Goal: Task Accomplishment & Management: Use online tool/utility

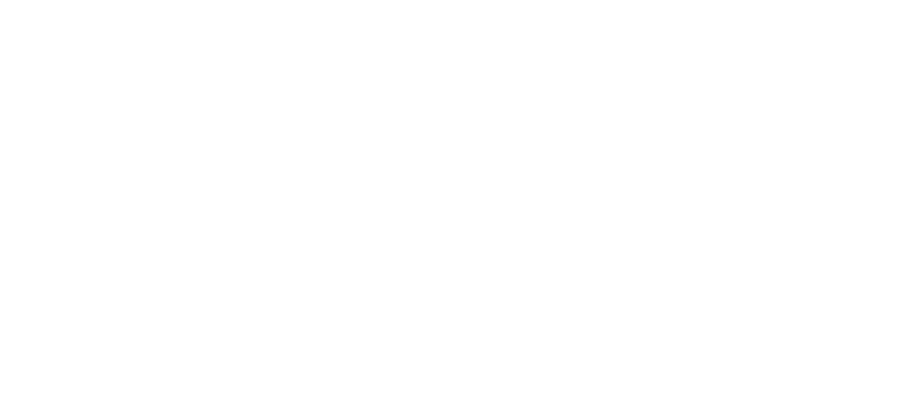
select select "WEEK"
select select "MONTH"
select select "WEEK"
select select "MONTH"
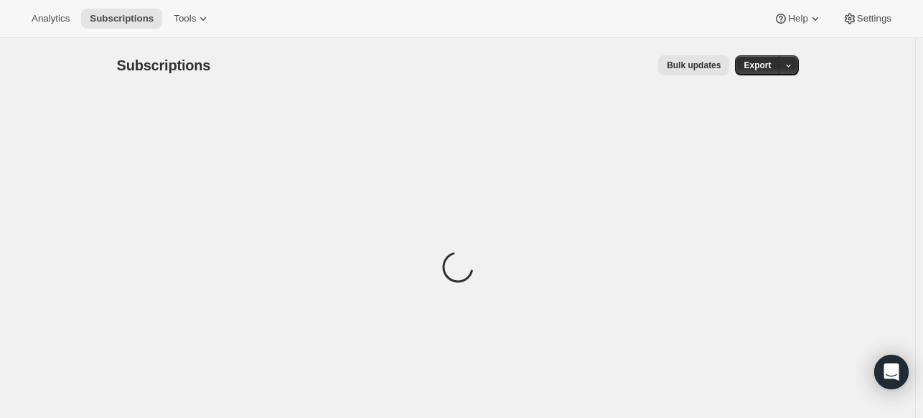
click at [182, 30] on div "Analytics Subscriptions Tools Help Settings" at bounding box center [461, 19] width 923 height 38
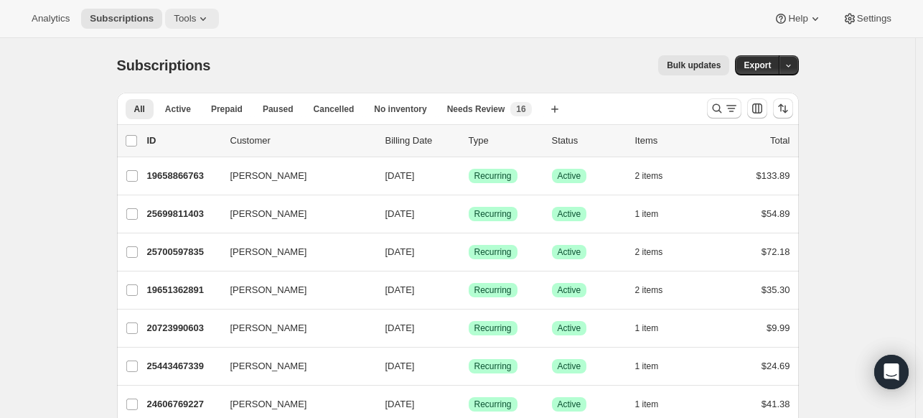
click at [182, 23] on span "Tools" at bounding box center [185, 18] width 22 height 11
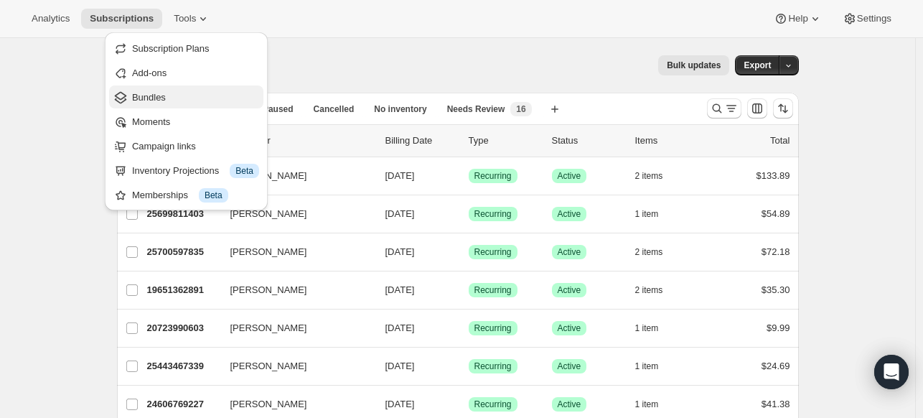
click at [164, 100] on span "Bundles" at bounding box center [149, 97] width 34 height 11
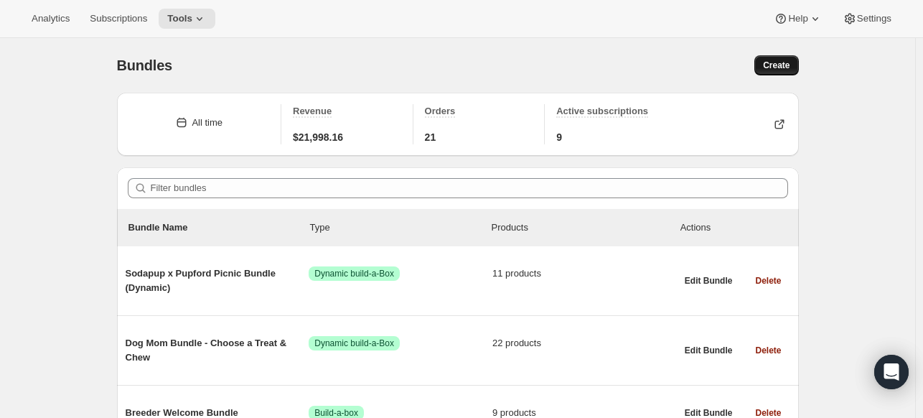
click at [782, 72] on button "Create" at bounding box center [776, 65] width 44 height 20
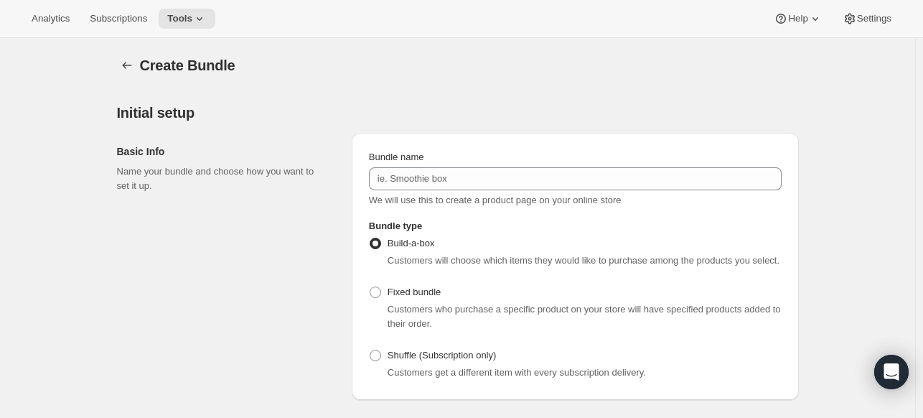
click at [449, 192] on div "Bundle name We will use this to create a product page on your online store" at bounding box center [575, 178] width 413 height 57
drag, startPoint x: 449, startPoint y: 188, endPoint x: 450, endPoint y: 180, distance: 8.0
click at [449, 184] on div "Bundle name We will use this to create a product page on your online store" at bounding box center [575, 178] width 413 height 57
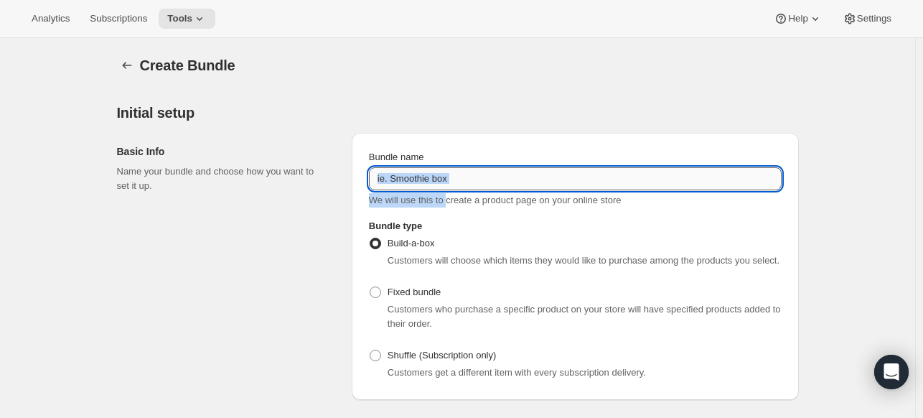
click at [450, 180] on input "Bundle name" at bounding box center [575, 178] width 413 height 23
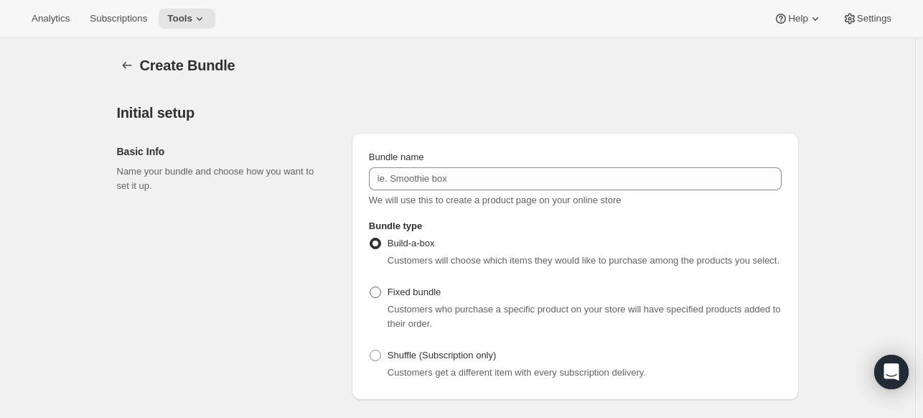
click at [394, 293] on span "Fixed bundle" at bounding box center [414, 291] width 53 height 11
click at [370, 287] on input "Fixed bundle" at bounding box center [370, 286] width 1 height 1
radio input "true"
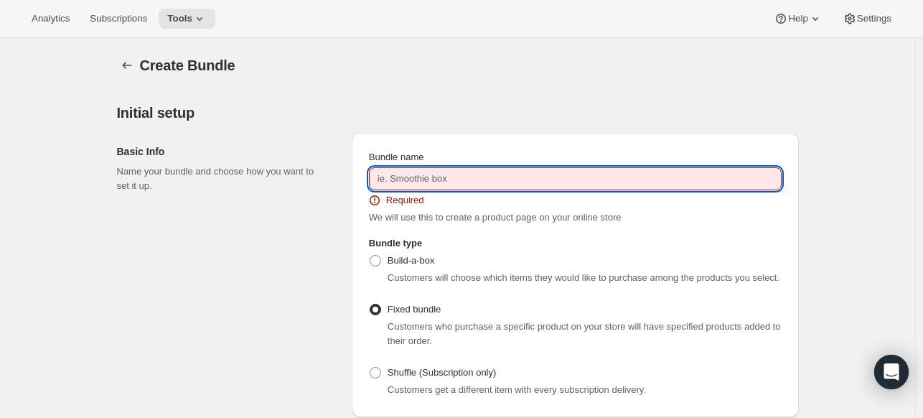
click at [433, 174] on input "Bundle name" at bounding box center [575, 178] width 413 height 23
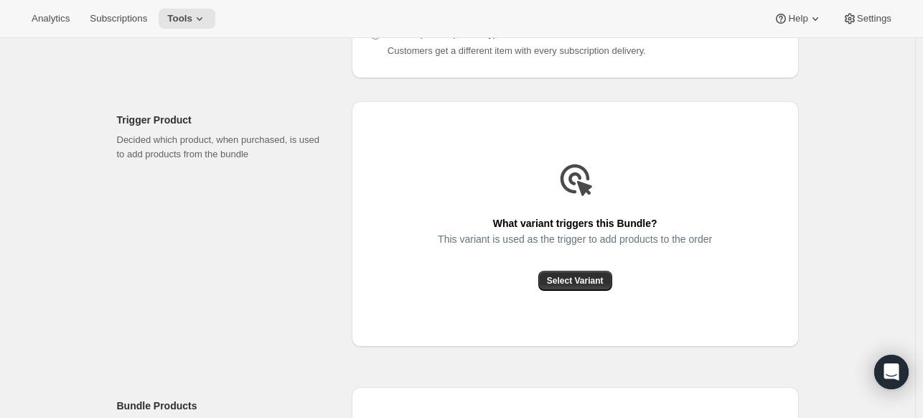
scroll to position [431, 0]
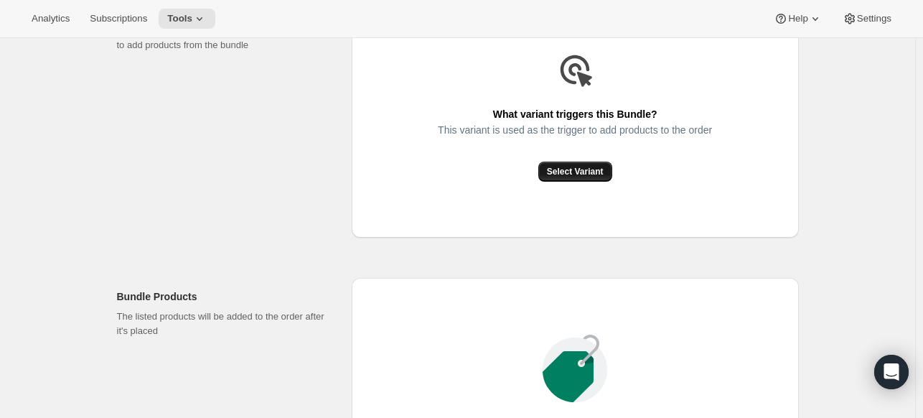
type input "On the go pack"
click at [559, 180] on button "Select Variant" at bounding box center [575, 171] width 74 height 20
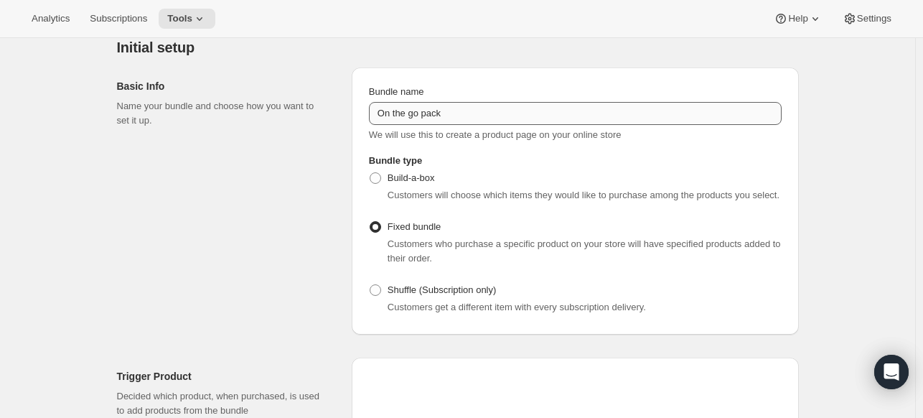
scroll to position [0, 0]
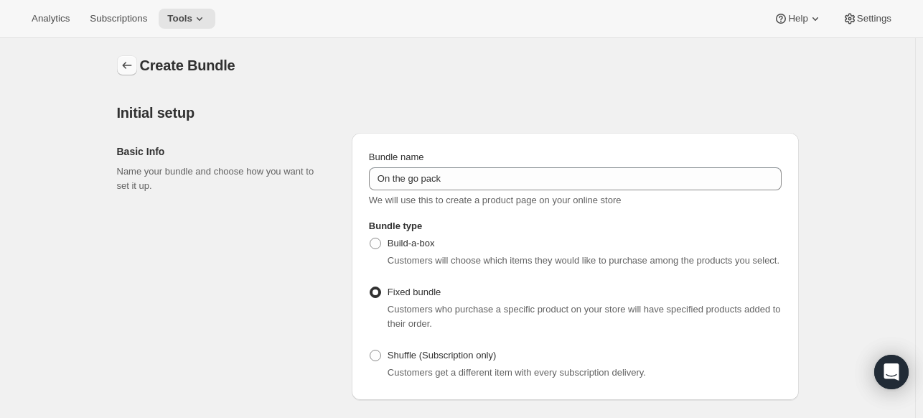
drag, startPoint x: 151, startPoint y: 69, endPoint x: 121, endPoint y: 71, distance: 30.2
click at [149, 69] on span "Create Bundle" at bounding box center [187, 65] width 95 height 16
click at [137, 59] on button "Bundles" at bounding box center [127, 65] width 20 height 20
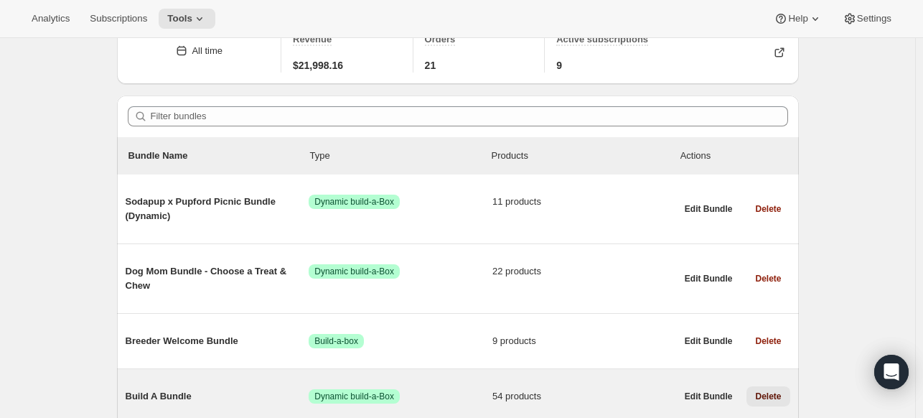
scroll to position [144, 0]
